Goal: Task Accomplishment & Management: Manage account settings

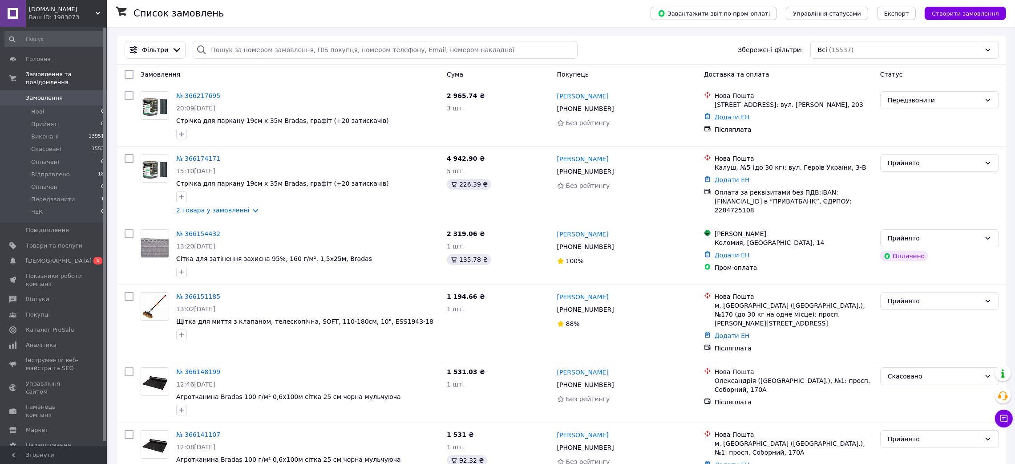
click at [37, 94] on span "Замовлення" at bounding box center [44, 98] width 37 height 8
click at [228, 48] on input "search" at bounding box center [385, 50] width 384 height 18
paste input "Замовлення: 365985745"
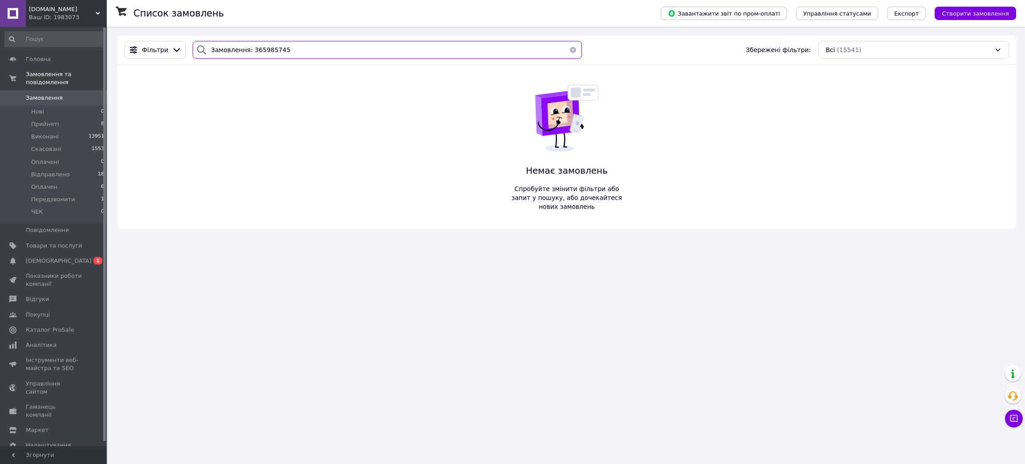
drag, startPoint x: 276, startPoint y: 50, endPoint x: 245, endPoint y: 52, distance: 31.2
click at [245, 52] on input "Замовлення: 365985745" at bounding box center [387, 50] width 389 height 18
click at [284, 48] on input "Замовлення: 365985745" at bounding box center [387, 50] width 389 height 18
drag, startPoint x: 284, startPoint y: 48, endPoint x: 206, endPoint y: 58, distance: 78.5
click at [206, 58] on input "Замовлення: 365985745" at bounding box center [387, 50] width 389 height 18
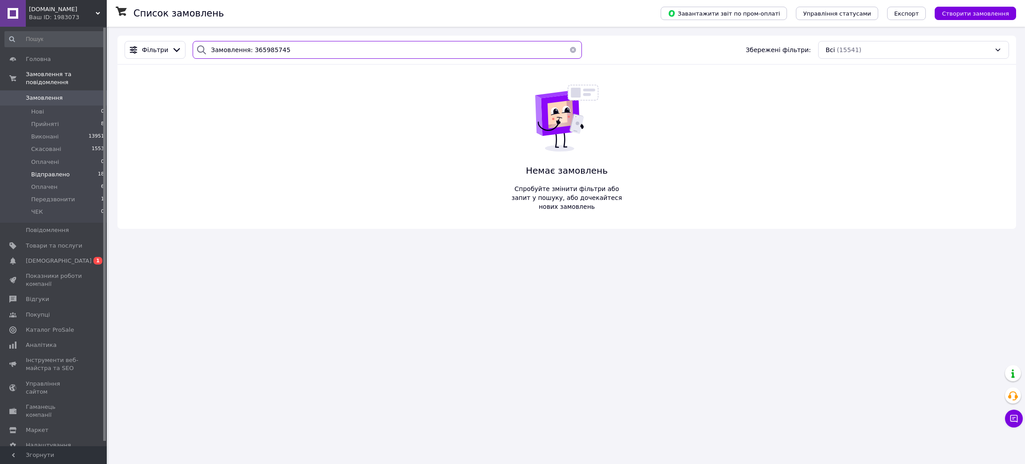
type input "Замовлення: 365985745"
click at [57, 170] on span "Відправлено" at bounding box center [50, 174] width 39 height 8
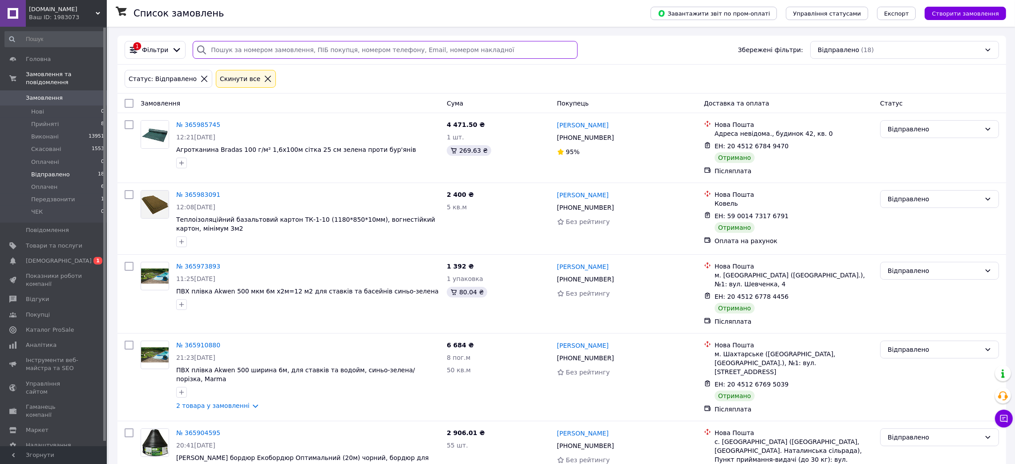
click at [231, 50] on input "search" at bounding box center [385, 50] width 384 height 18
paste input "Замовлення: 365985745"
type input "Замовлення: 365985745"
click at [196, 124] on link "№ 365985745" at bounding box center [198, 124] width 44 height 7
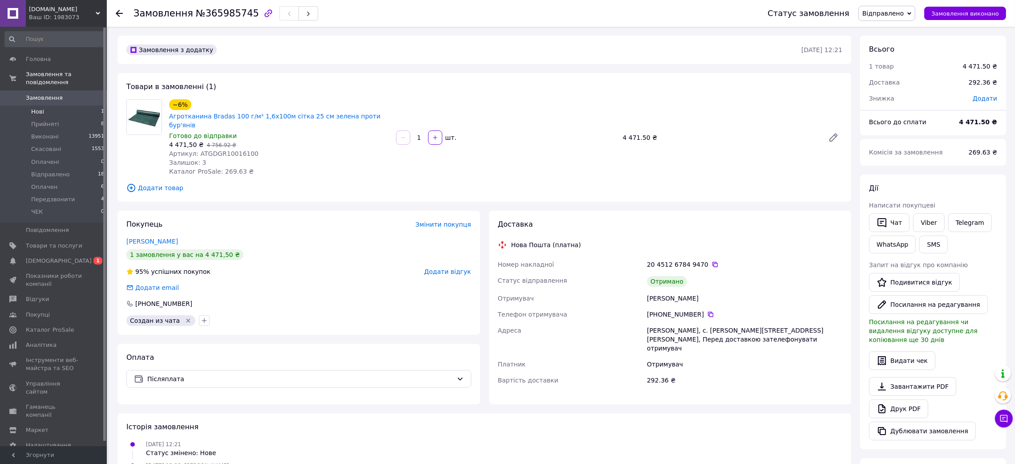
click at [61, 105] on li "Нові 1" at bounding box center [54, 111] width 109 height 12
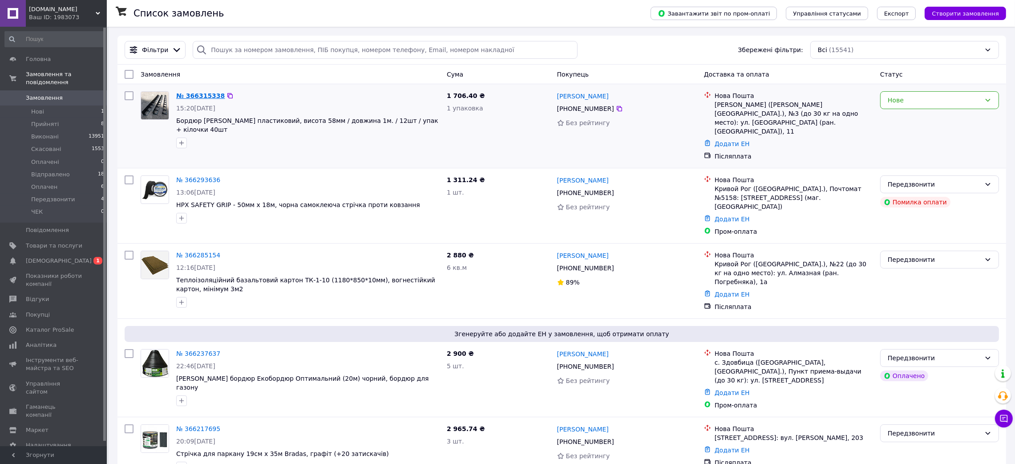
click at [207, 97] on link "№ 366315338" at bounding box center [200, 95] width 48 height 7
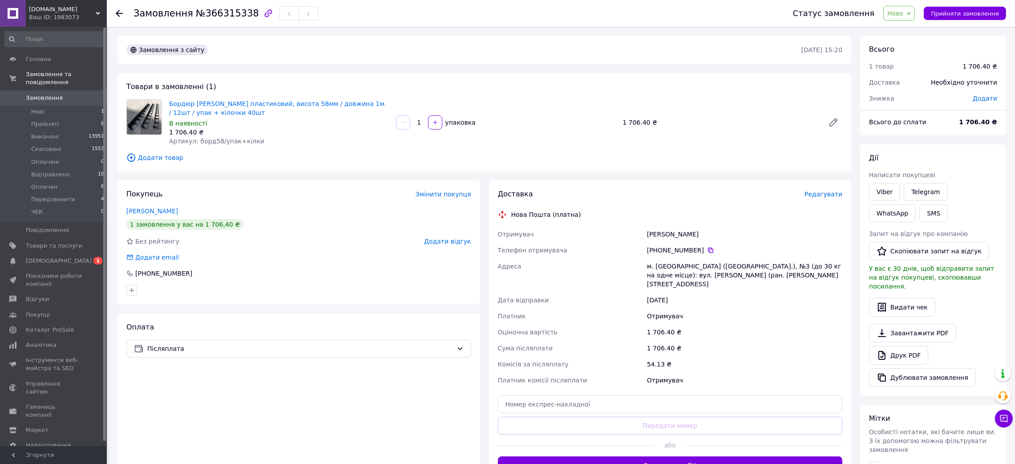
click at [903, 12] on span "Нове" at bounding box center [895, 13] width 16 height 7
click at [912, 89] on li "Передзвонити" at bounding box center [910, 88] width 53 height 13
click at [54, 120] on span "Прийняті" at bounding box center [45, 124] width 28 height 8
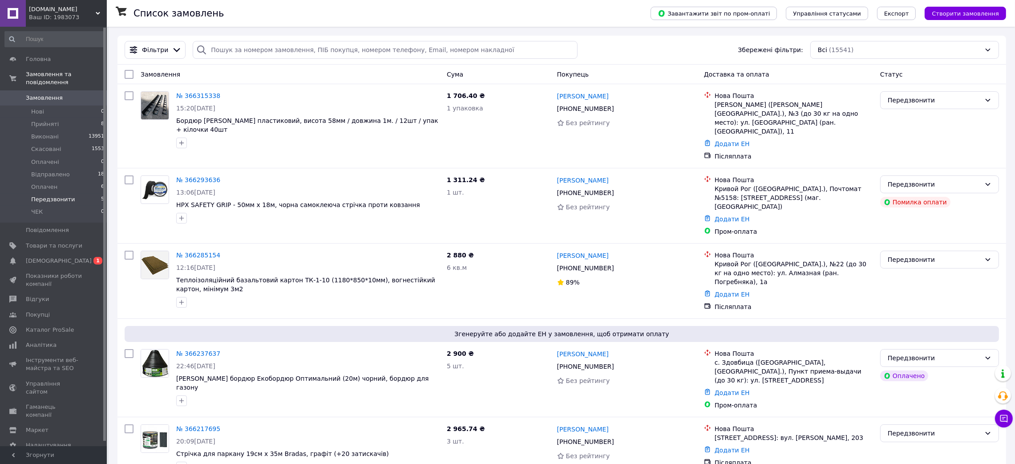
click at [61, 195] on span "Передзвонити" at bounding box center [53, 199] width 44 height 8
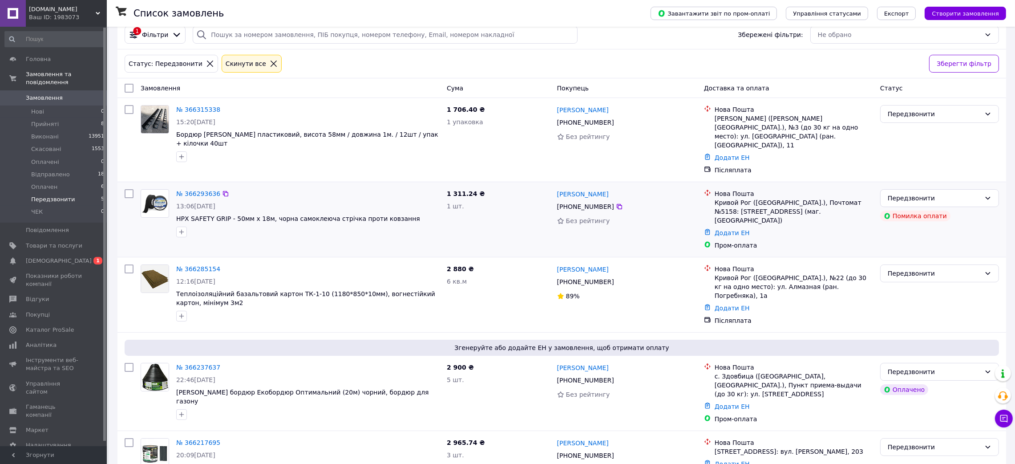
scroll to position [24, 0]
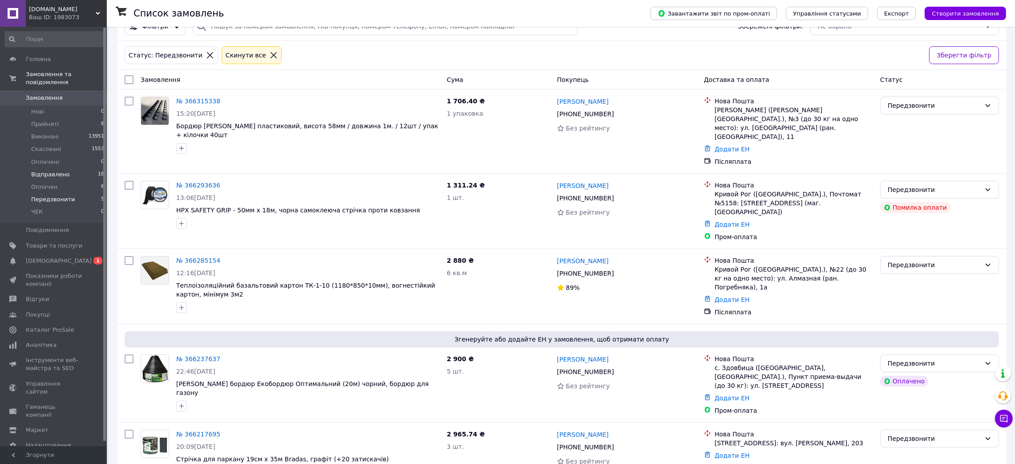
click at [54, 170] on span "Відправлено" at bounding box center [50, 174] width 39 height 8
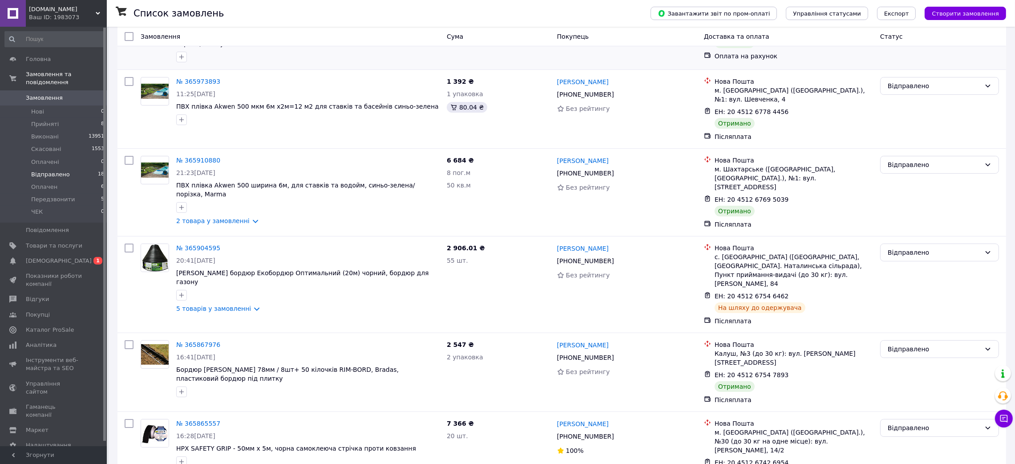
scroll to position [267, 0]
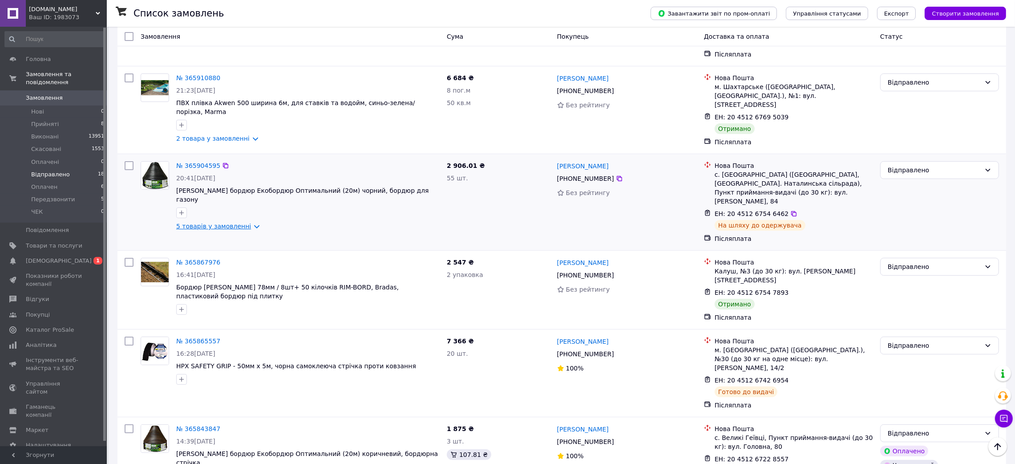
click at [224, 222] on link "5 товарів у замовленні" at bounding box center [213, 225] width 75 height 7
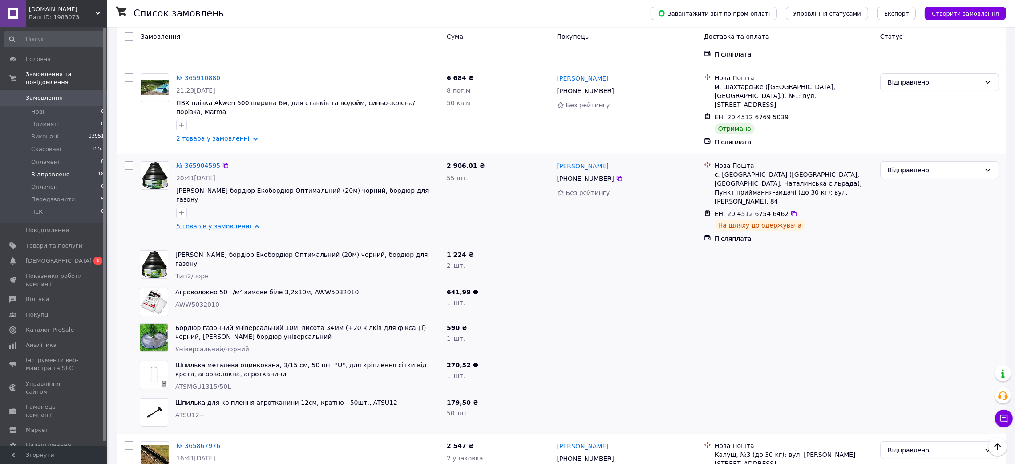
click at [223, 222] on link "5 товарів у замовленні" at bounding box center [213, 225] width 75 height 7
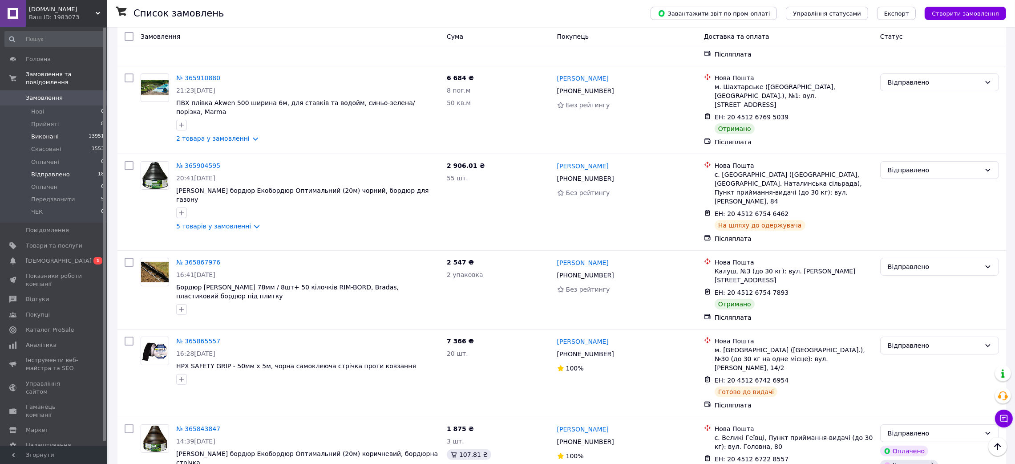
click at [50, 130] on li "Виконані 13951" at bounding box center [54, 136] width 109 height 12
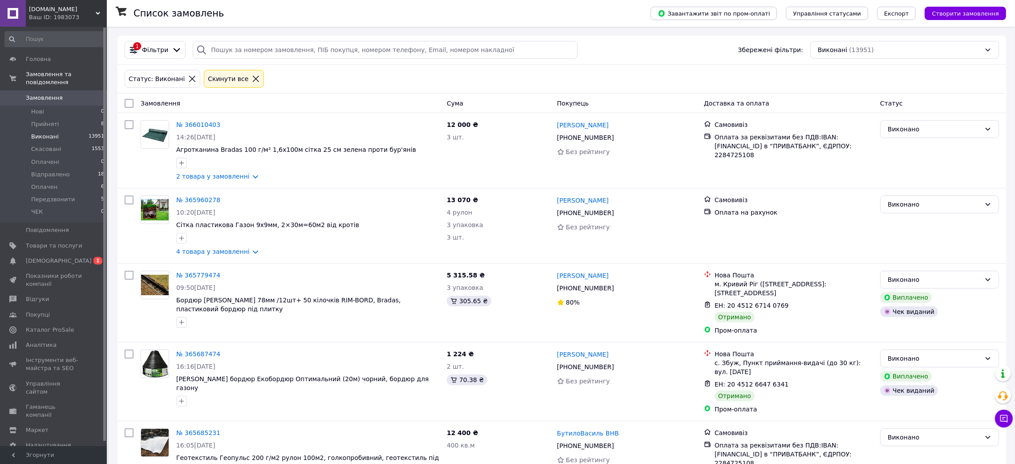
click at [51, 120] on span "Прийняті" at bounding box center [45, 124] width 28 height 8
